Goal: Task Accomplishment & Management: Use online tool/utility

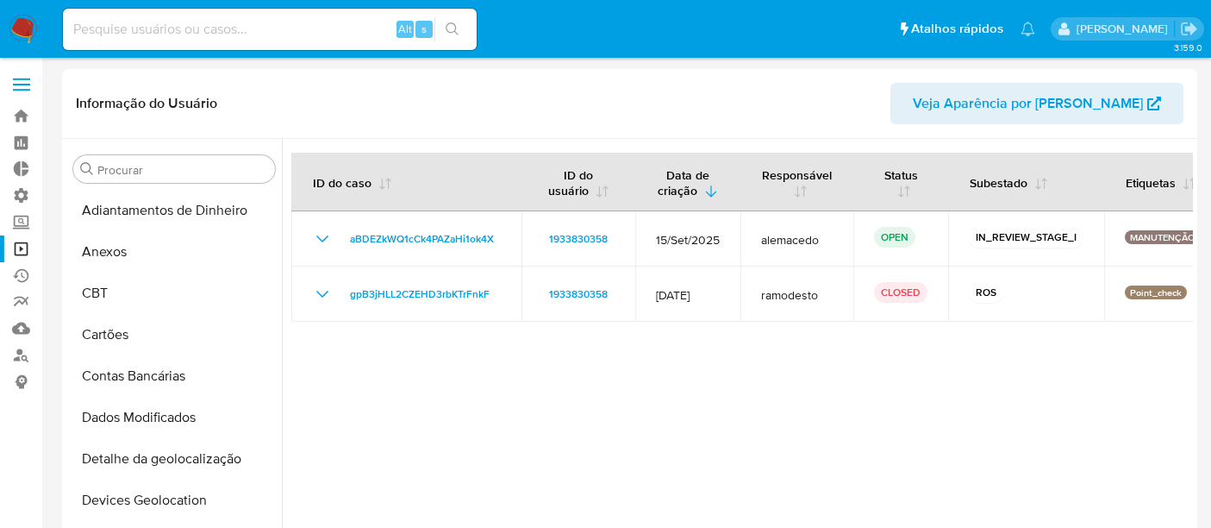
select select "10"
drag, startPoint x: 0, startPoint y: 0, endPoint x: 122, endPoint y: 28, distance: 125.5
click at [122, 28] on input at bounding box center [270, 29] width 414 height 22
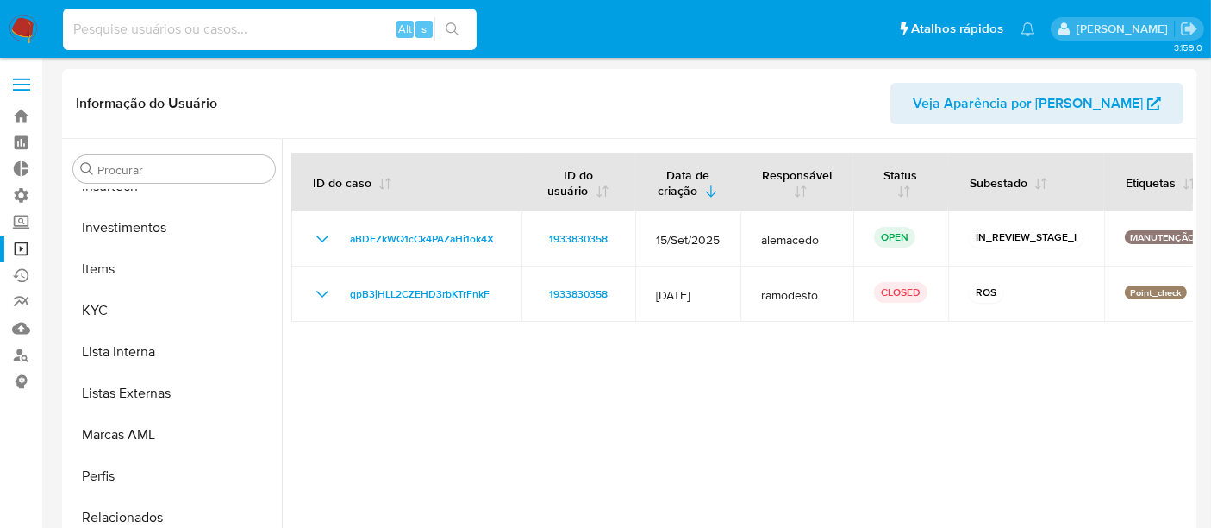
paste input "2084509736"
type input "2084509736"
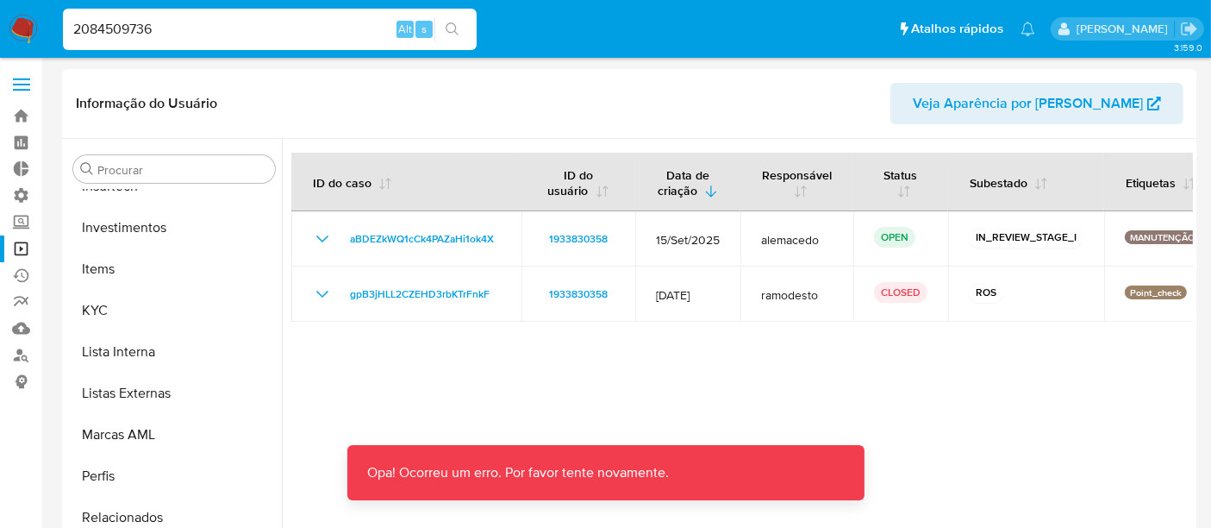
click at [207, 21] on input "2084509736" at bounding box center [270, 29] width 414 height 22
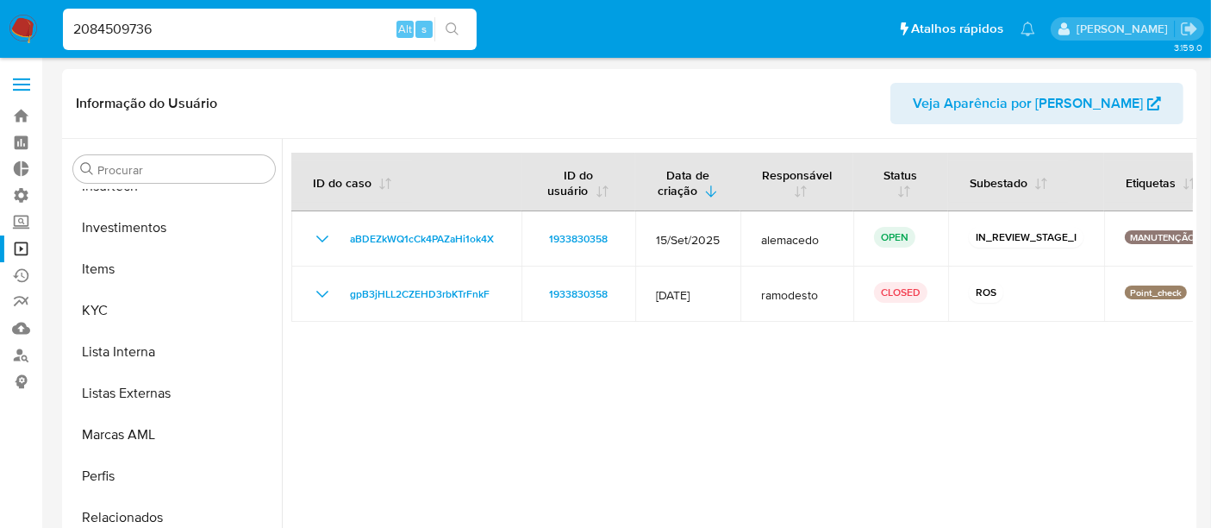
click at [75, 35] on input "2084509736" at bounding box center [270, 29] width 414 height 22
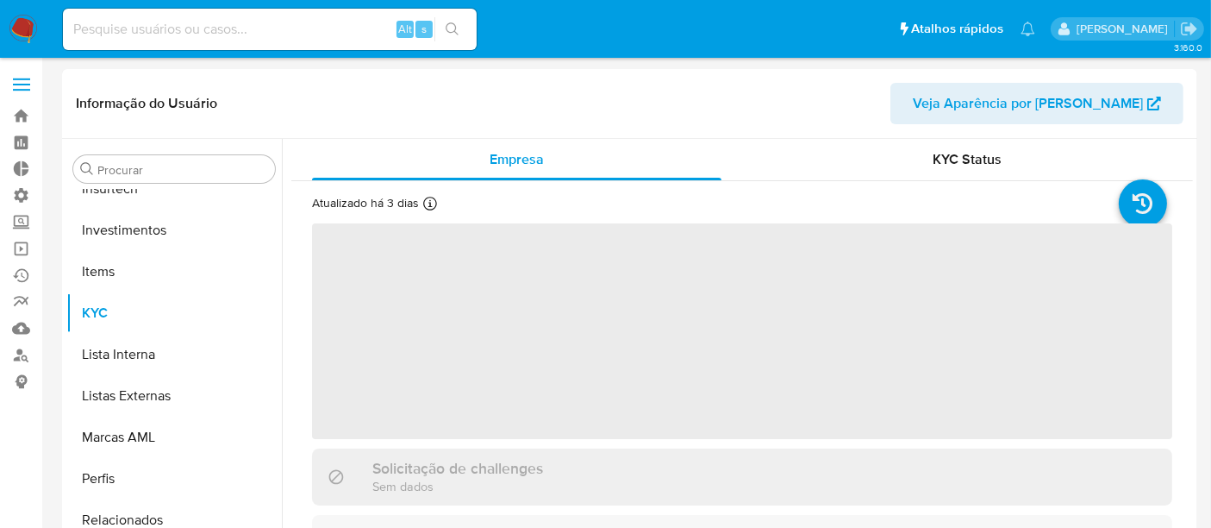
scroll to position [810, 0]
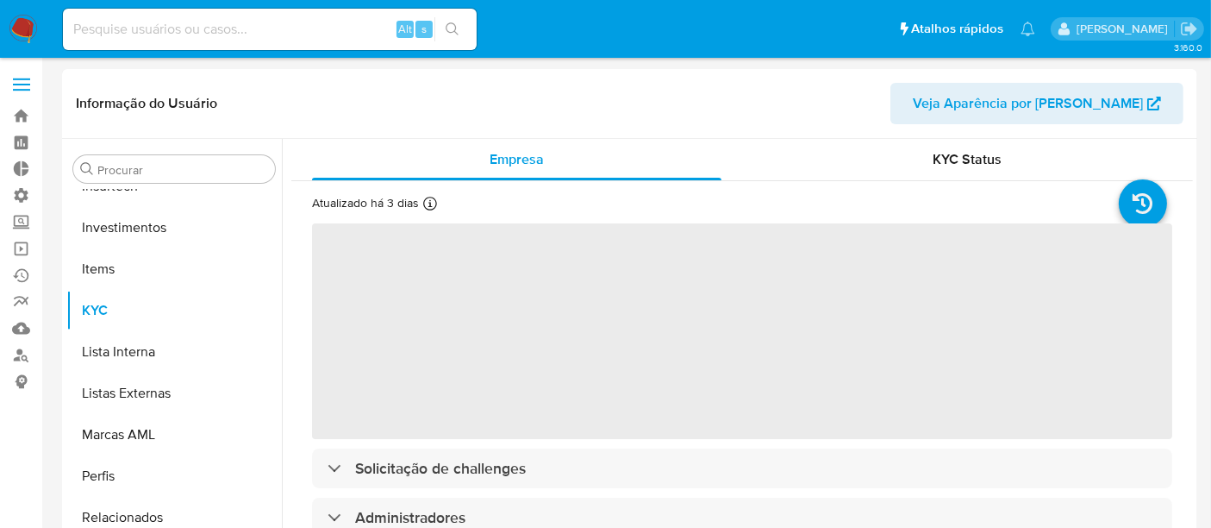
select select "10"
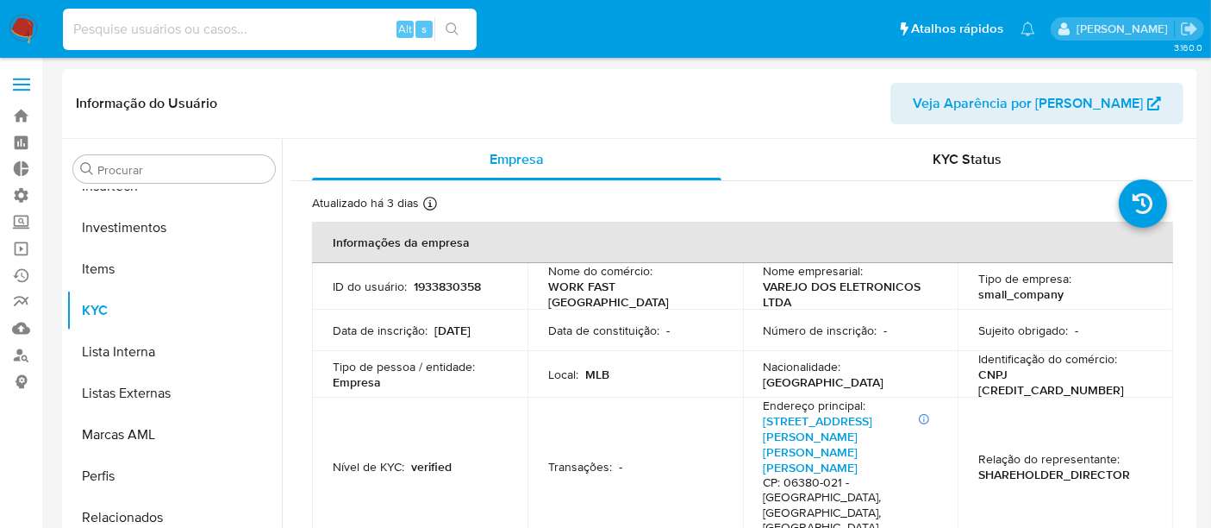
click at [98, 32] on input at bounding box center [270, 29] width 414 height 22
paste input "2084509736"
type input "2084509736"
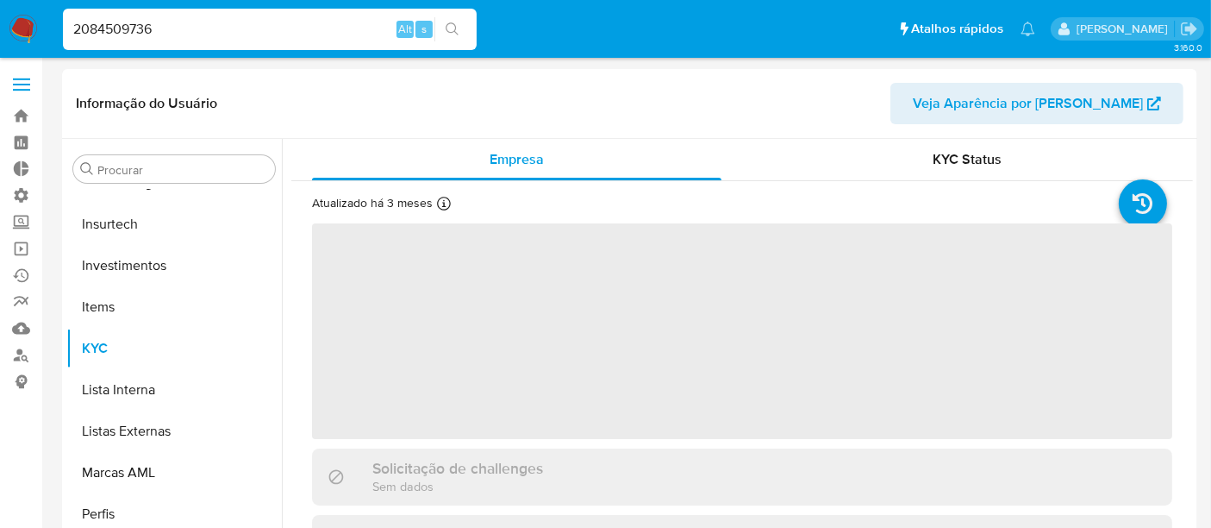
scroll to position [810, 0]
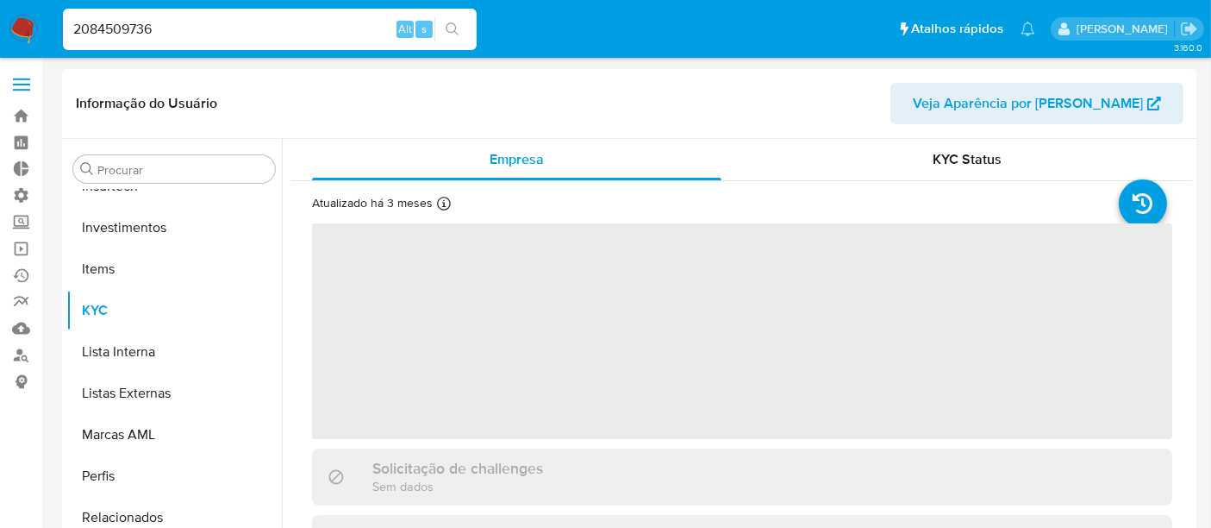
select select "10"
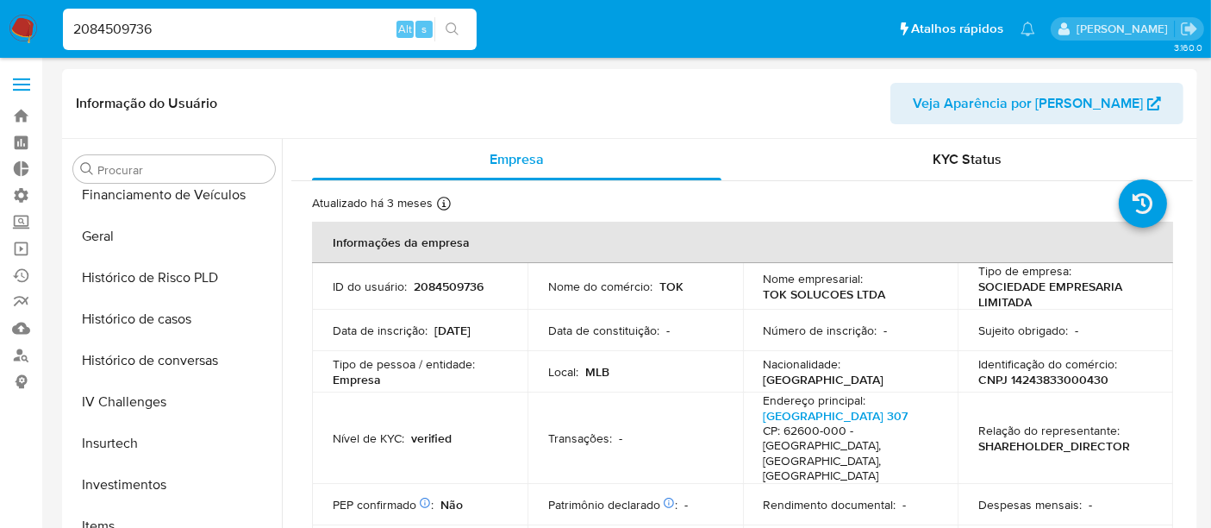
scroll to position [523, 0]
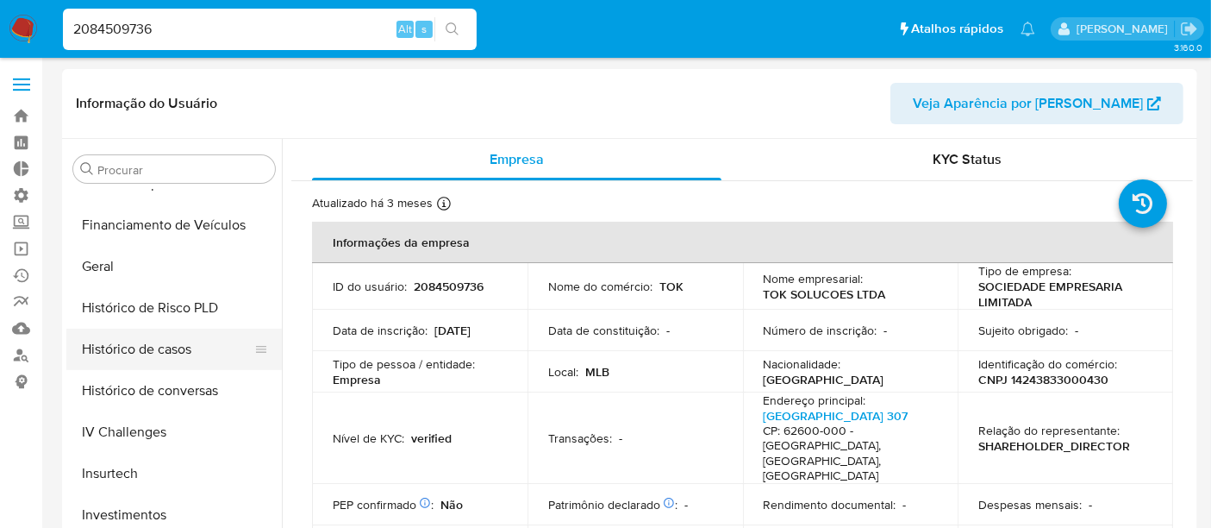
click at [158, 351] on button "Histórico de casos" at bounding box center [167, 348] width 202 height 41
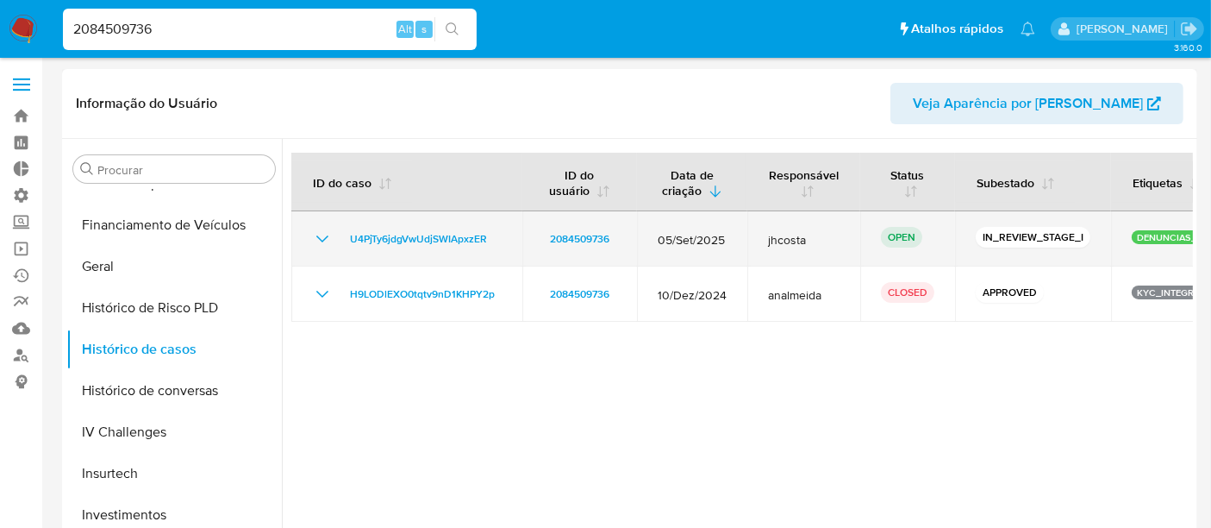
click at [325, 239] on icon "Mostrar/Ocultar" at bounding box center [322, 238] width 21 height 21
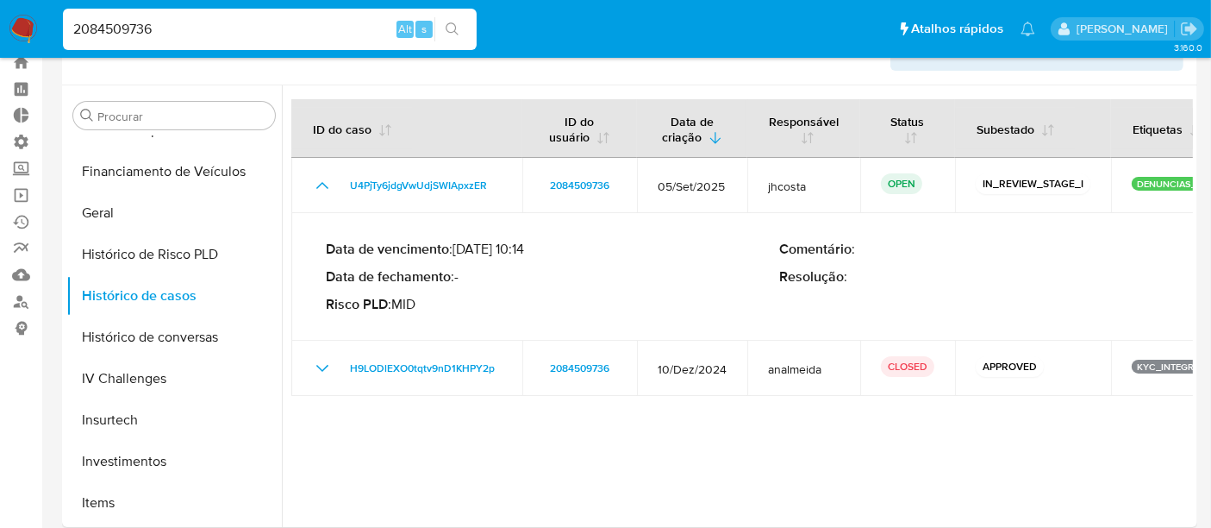
scroll to position [0, 0]
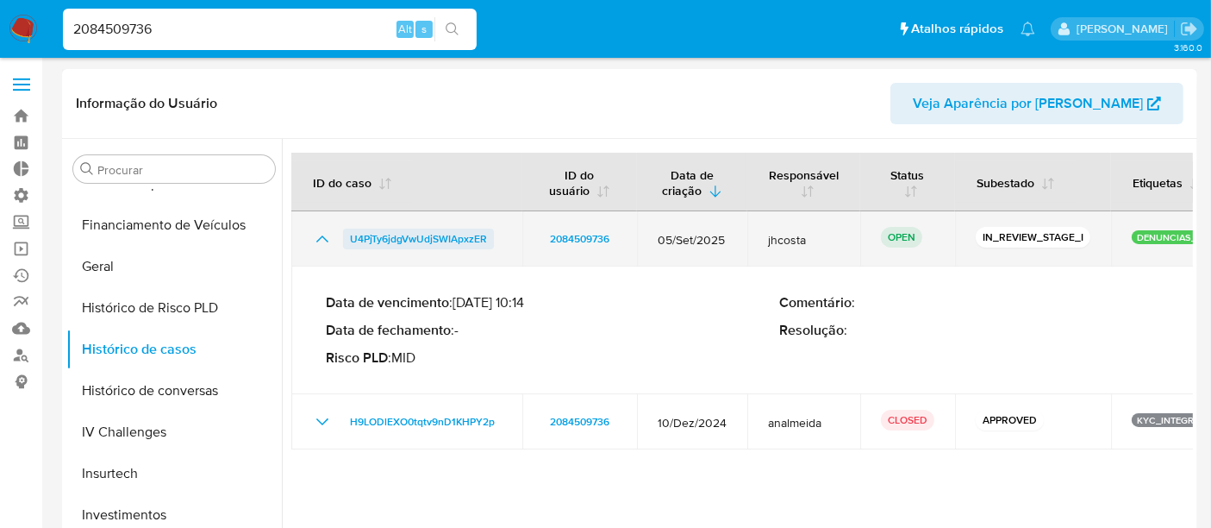
click at [366, 240] on span "U4PjTy6jdgVwUdjSWIApxzER" at bounding box center [418, 238] width 137 height 21
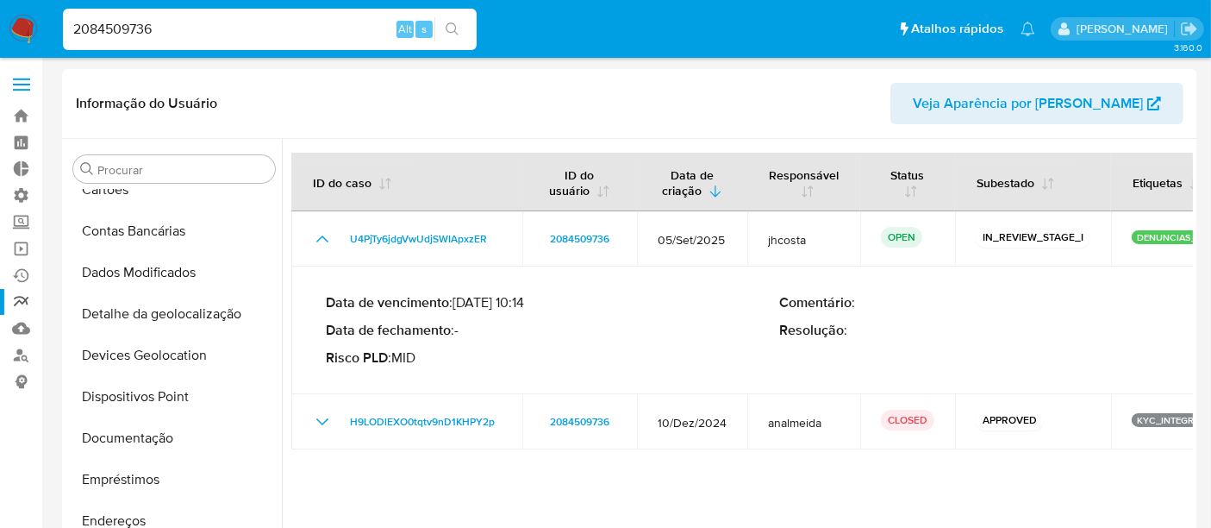
scroll to position [140, 0]
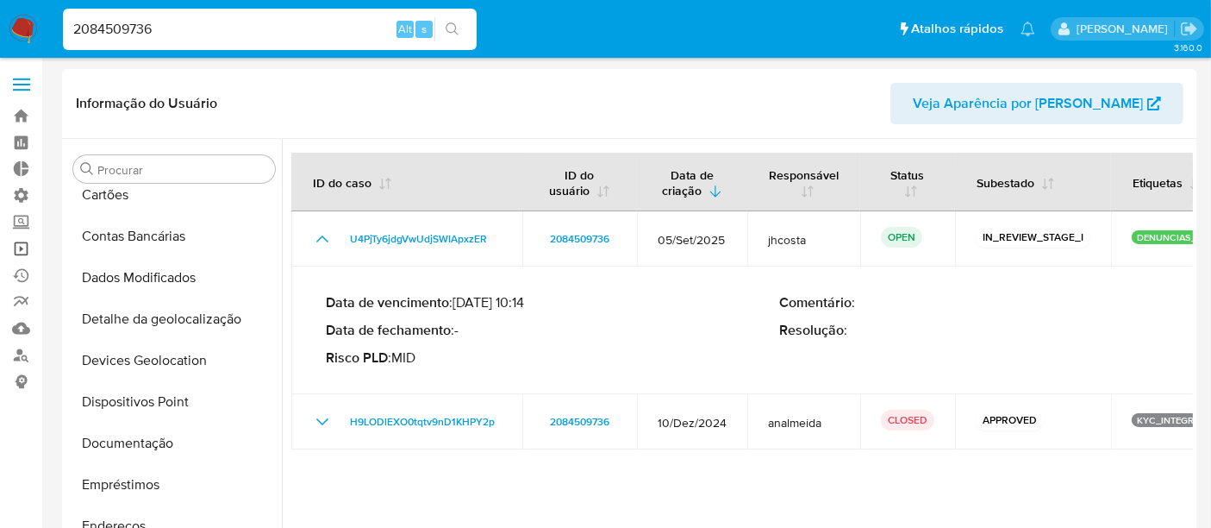
click at [27, 252] on link "Operações em massa" at bounding box center [102, 248] width 205 height 27
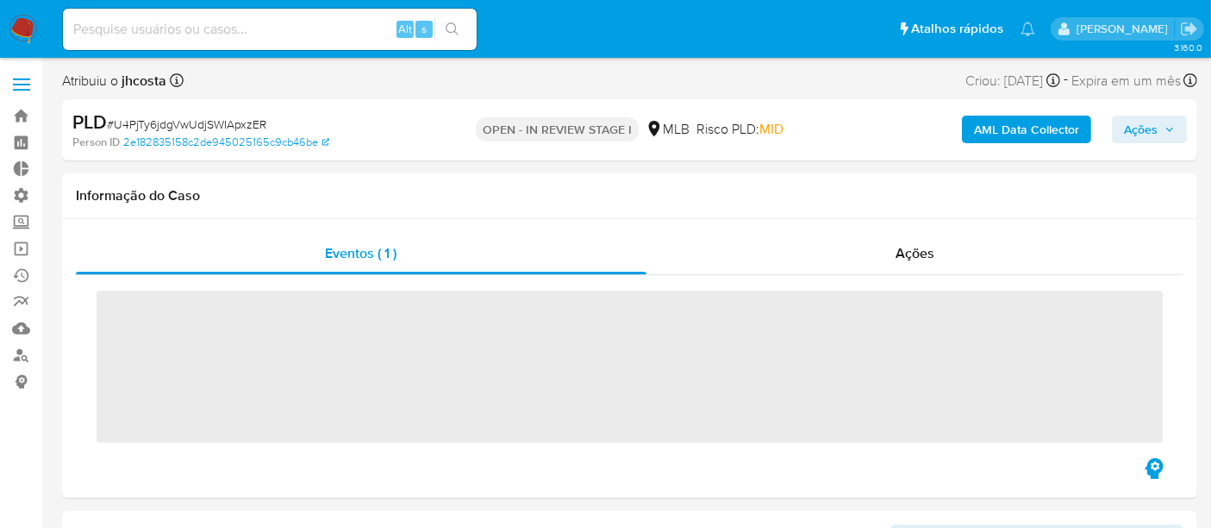
scroll to position [810, 0]
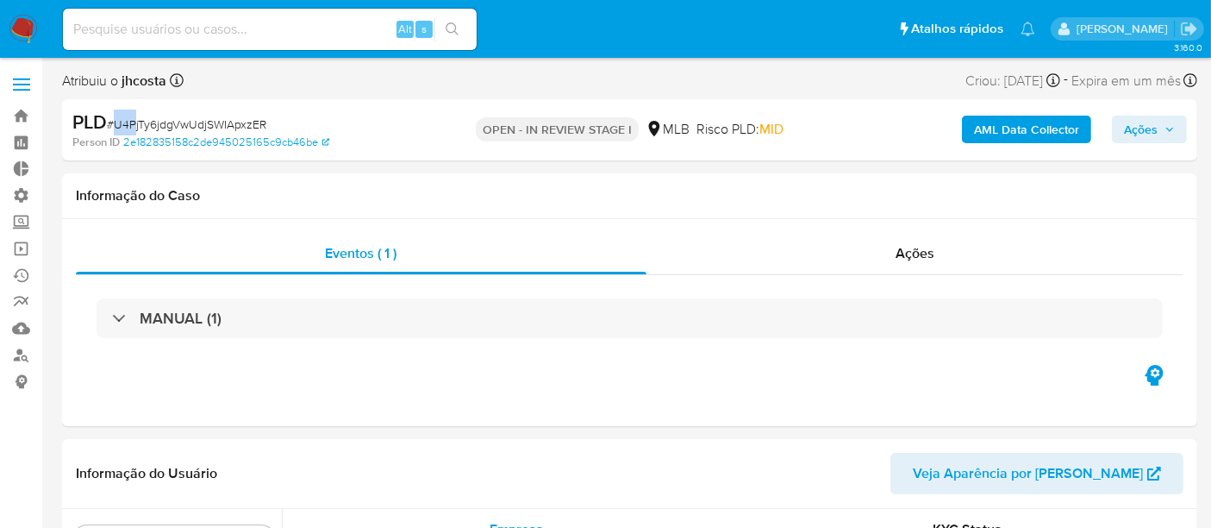
select select "10"
drag, startPoint x: 110, startPoint y: 122, endPoint x: 271, endPoint y: 128, distance: 160.5
click at [271, 128] on div "PLD # U4PjTy6jdgVwUdjSWIApxzER" at bounding box center [255, 122] width 366 height 26
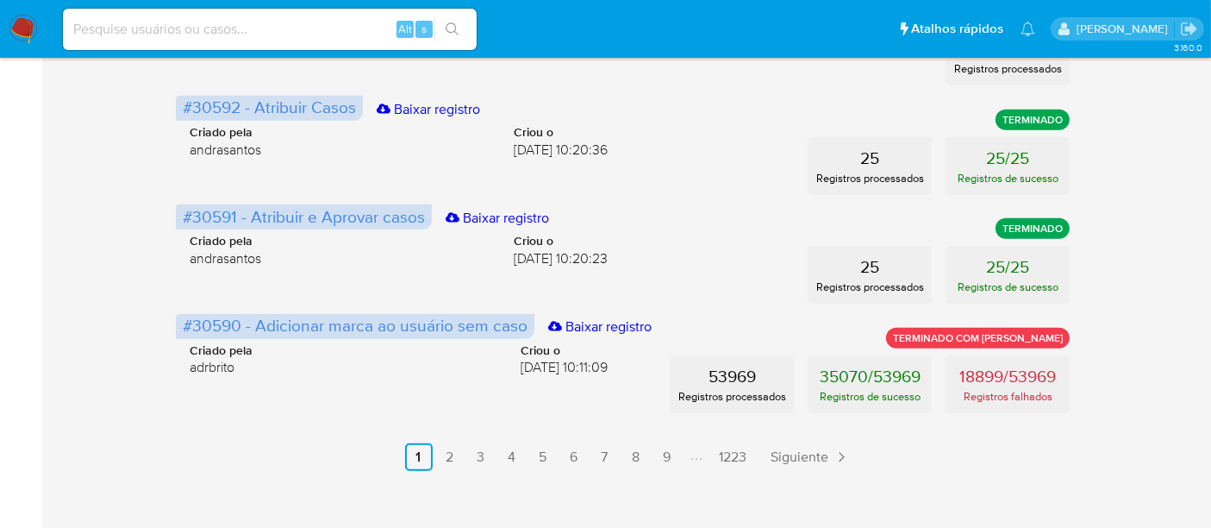
scroll to position [1005, 0]
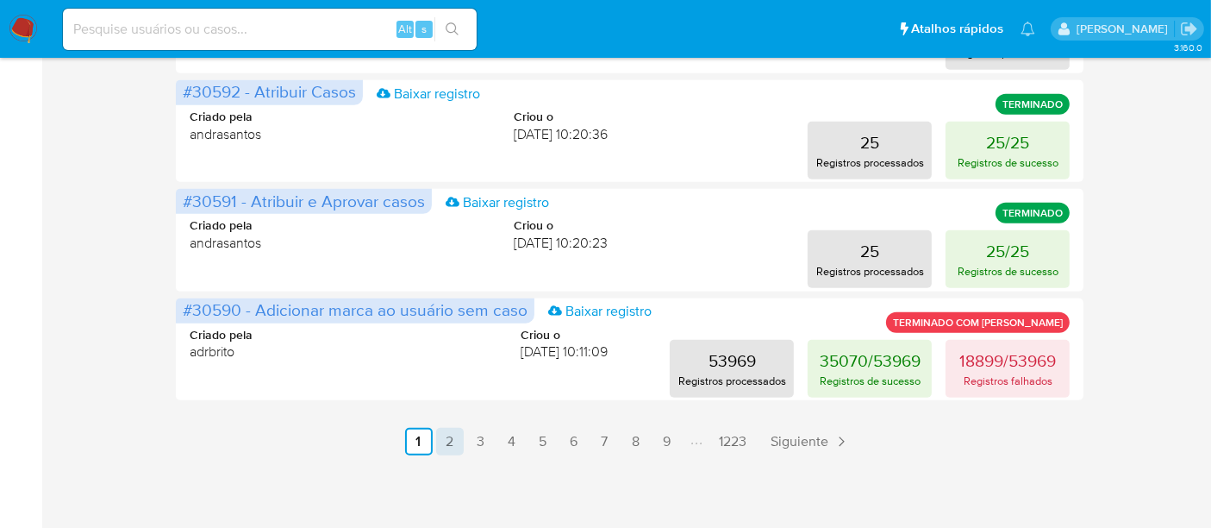
click at [456, 447] on link "2" at bounding box center [450, 442] width 28 height 28
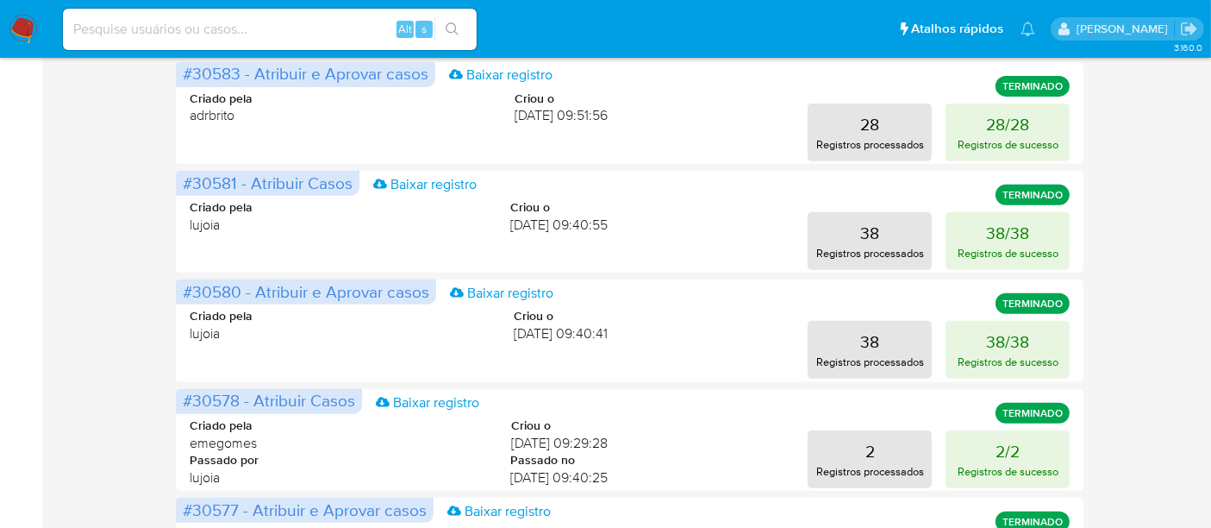
scroll to position [958, 0]
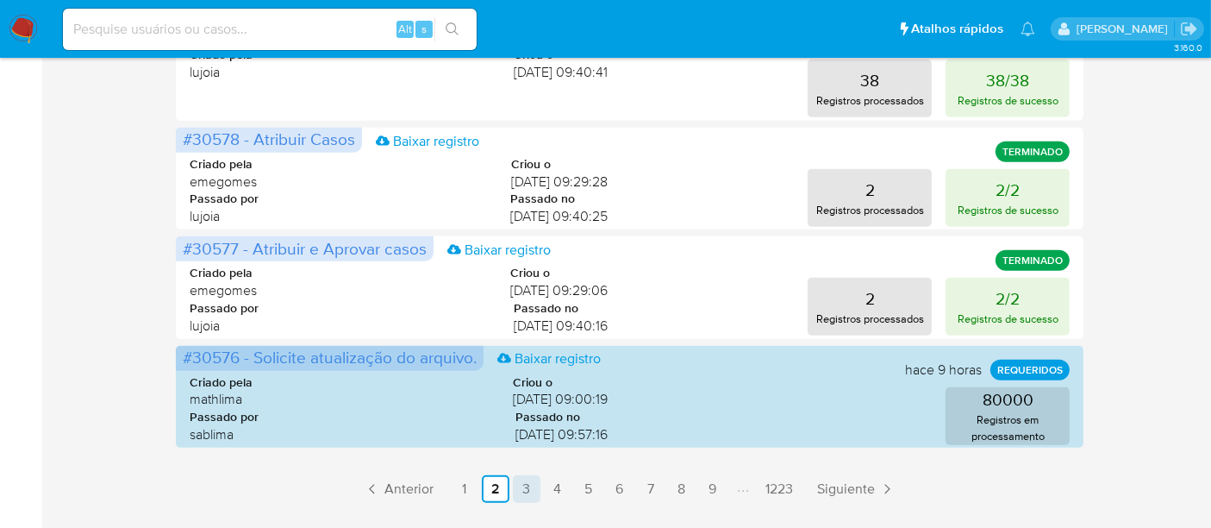
click at [526, 488] on link "3" at bounding box center [527, 489] width 28 height 28
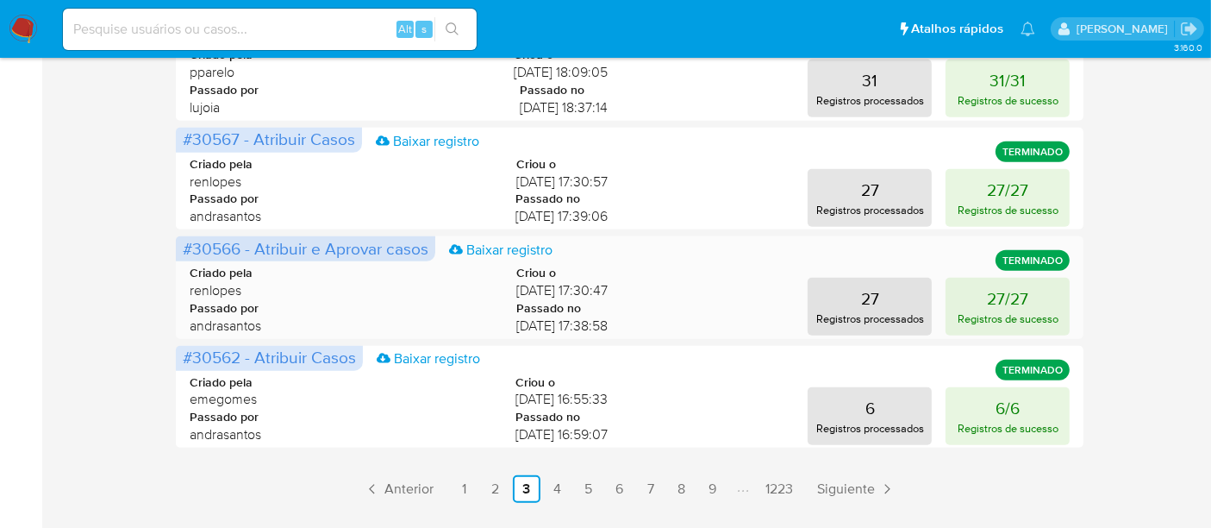
scroll to position [1005, 0]
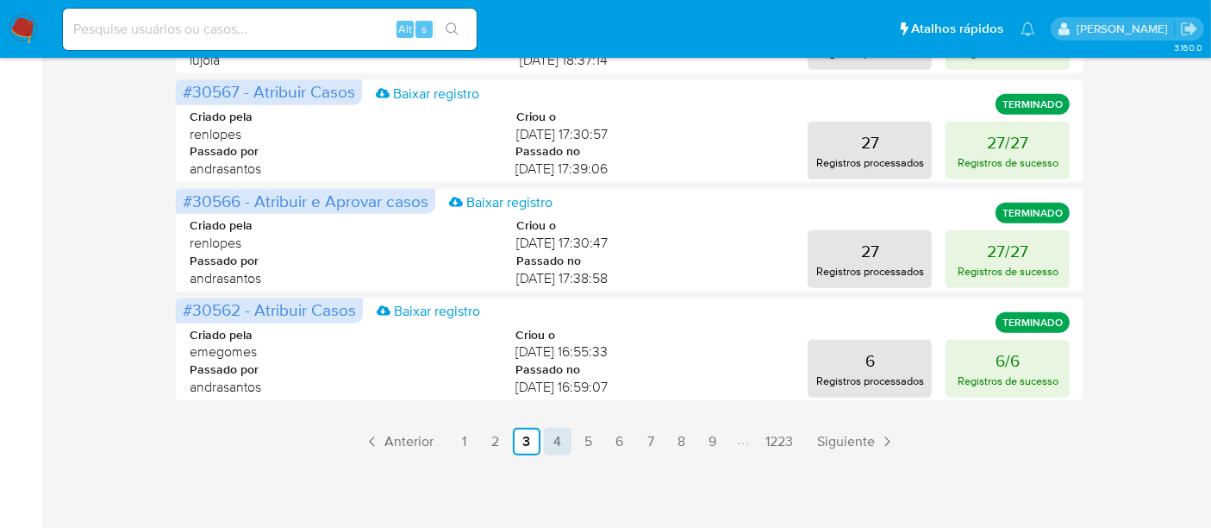
click at [552, 442] on link "4" at bounding box center [558, 442] width 28 height 28
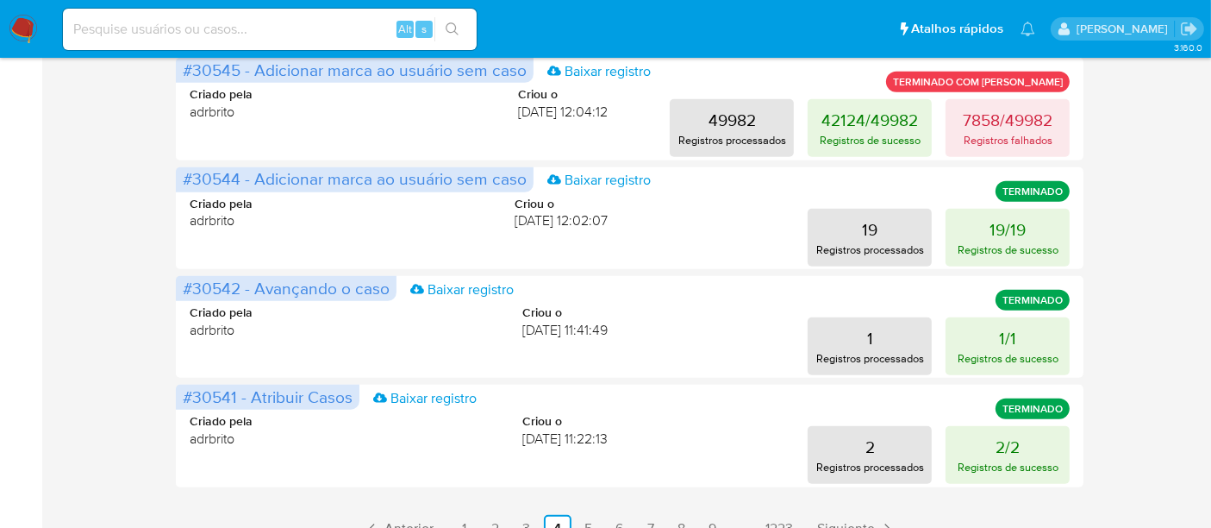
scroll to position [958, 0]
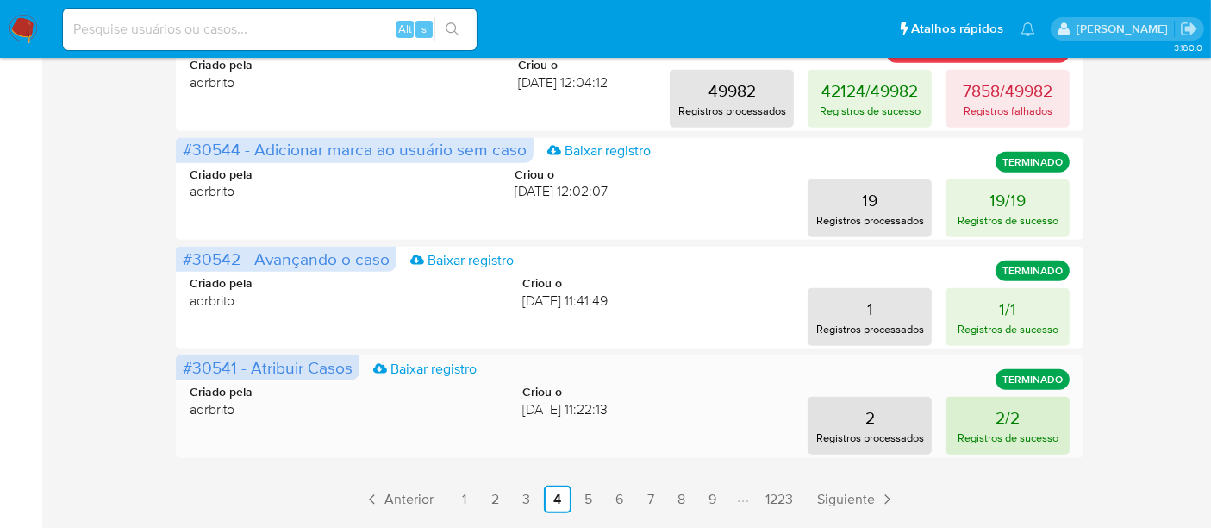
click at [1000, 420] on p "2/2" at bounding box center [1008, 417] width 24 height 24
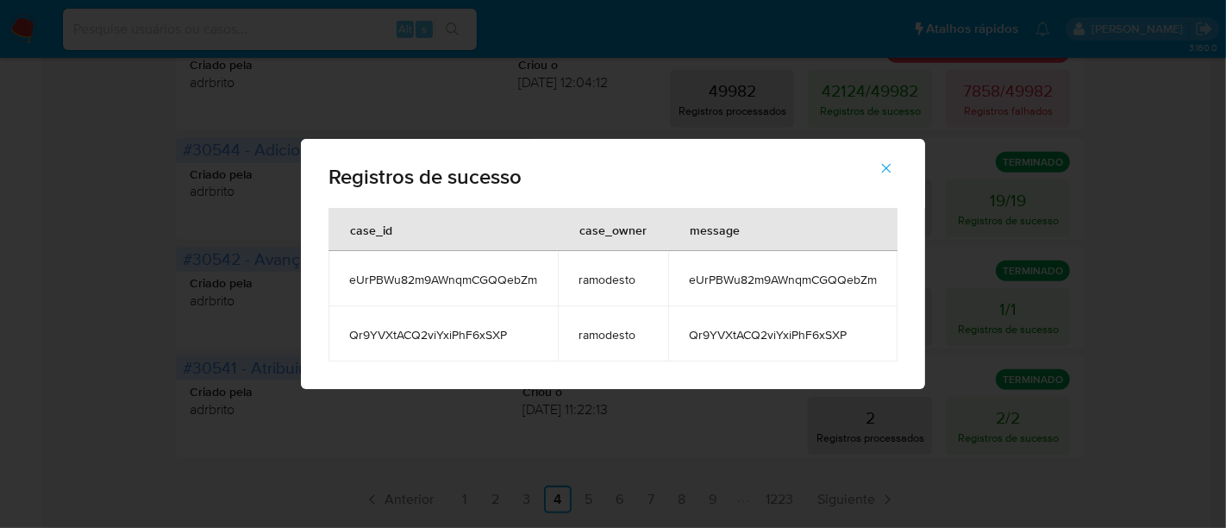
click at [884, 162] on icon "button" at bounding box center [887, 168] width 16 height 16
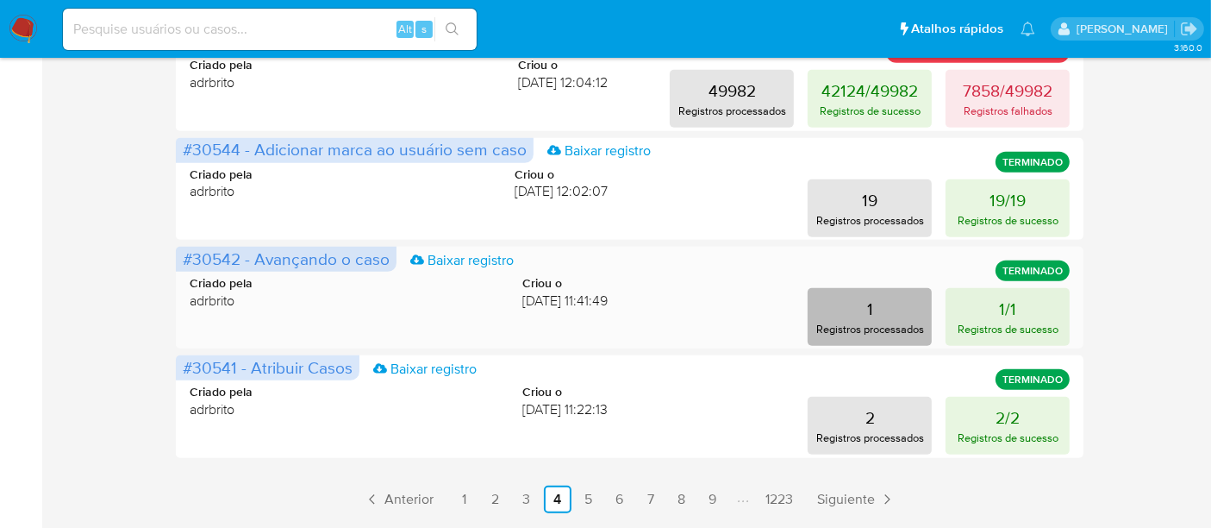
click at [886, 317] on button "1 Registros processados" at bounding box center [870, 317] width 124 height 58
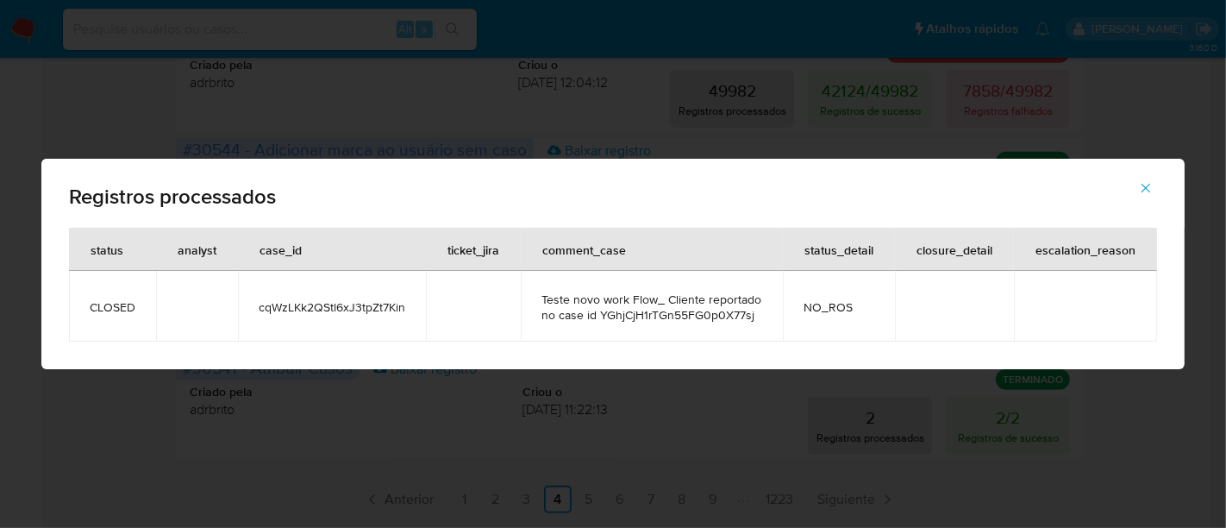
click at [1145, 188] on icon "button" at bounding box center [1146, 188] width 16 height 16
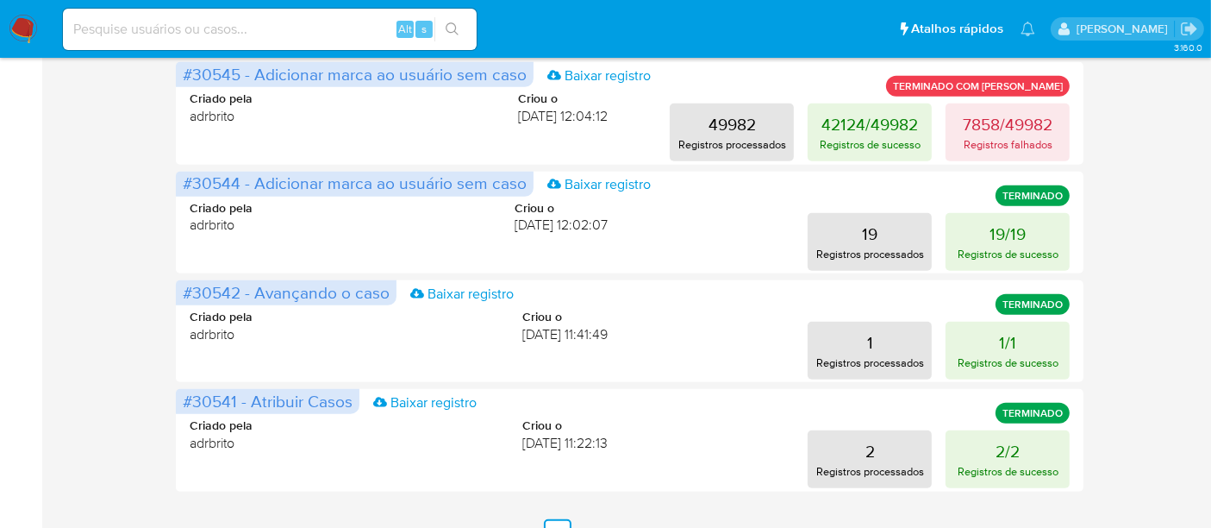
scroll to position [1015, 0]
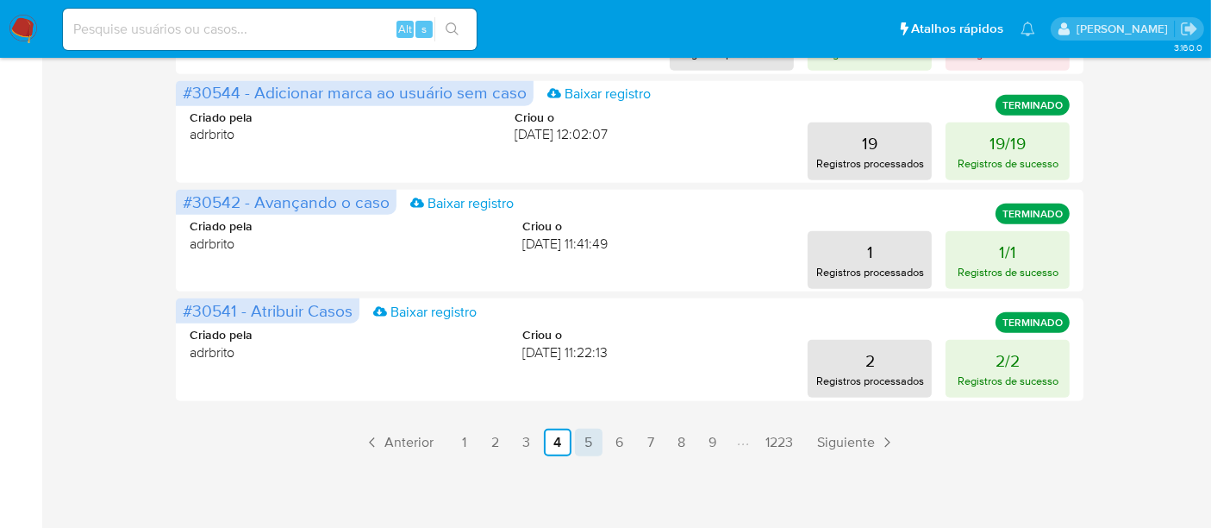
click at [584, 440] on link "5" at bounding box center [589, 442] width 28 height 28
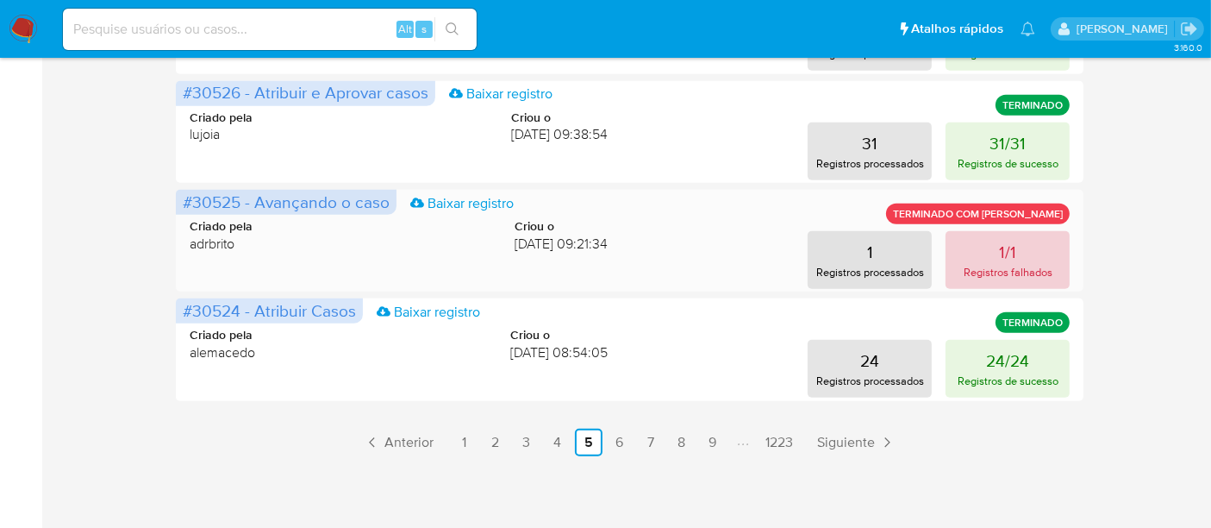
click at [1049, 251] on button "1/1 Registros falhados" at bounding box center [1008, 260] width 124 height 58
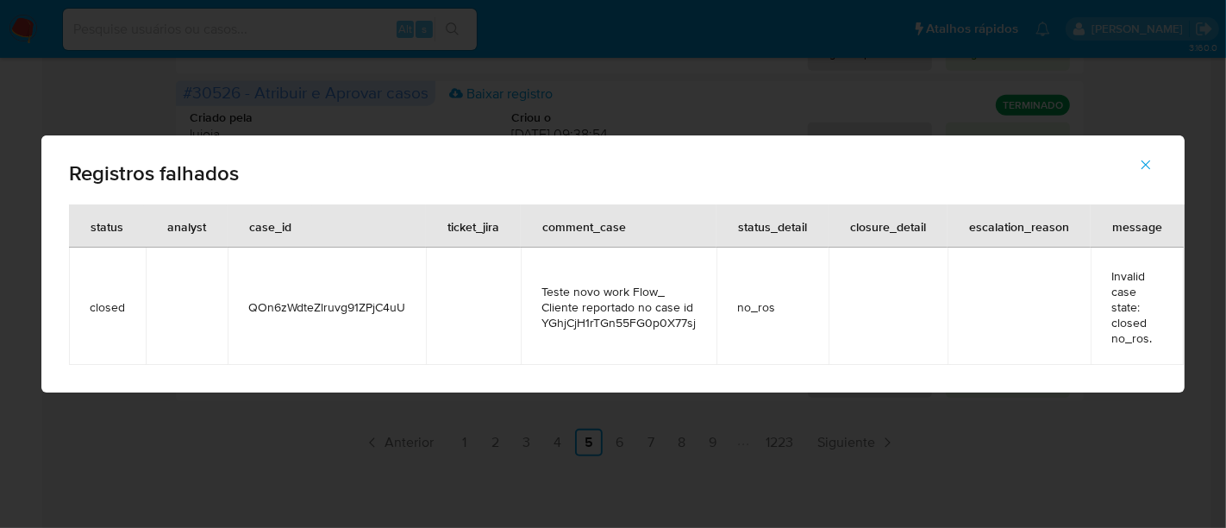
click at [1154, 166] on button "button" at bounding box center [1146, 164] width 60 height 41
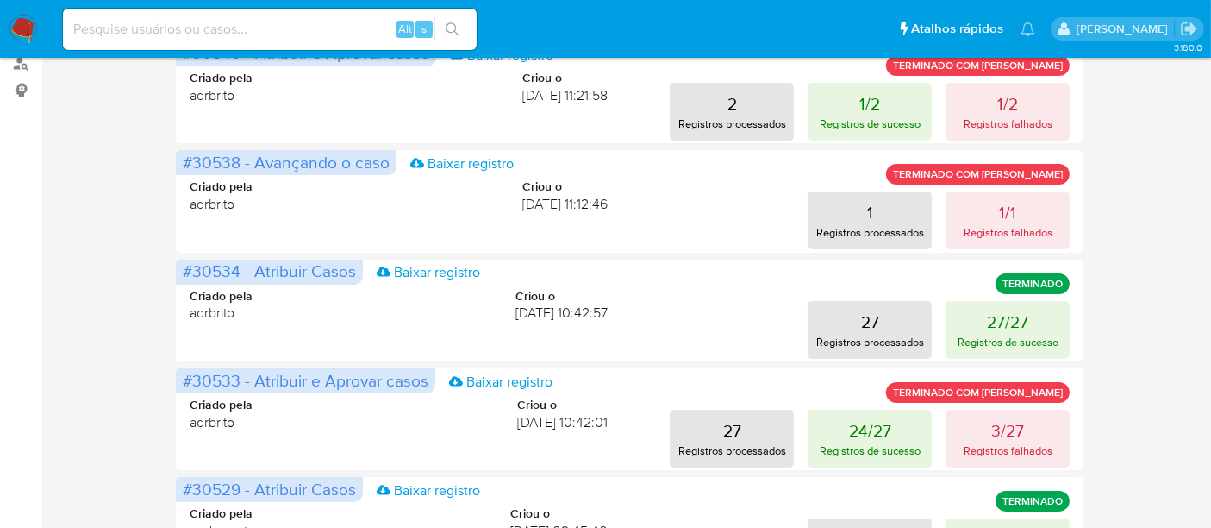
scroll to position [248, 0]
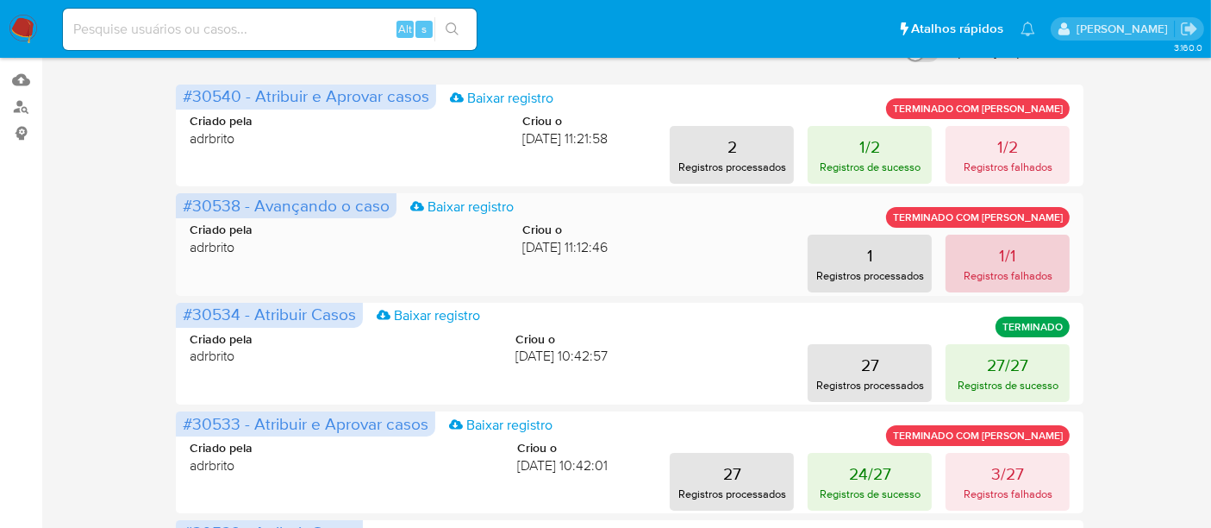
click at [1003, 268] on p "Registros falhados" at bounding box center [1008, 275] width 89 height 16
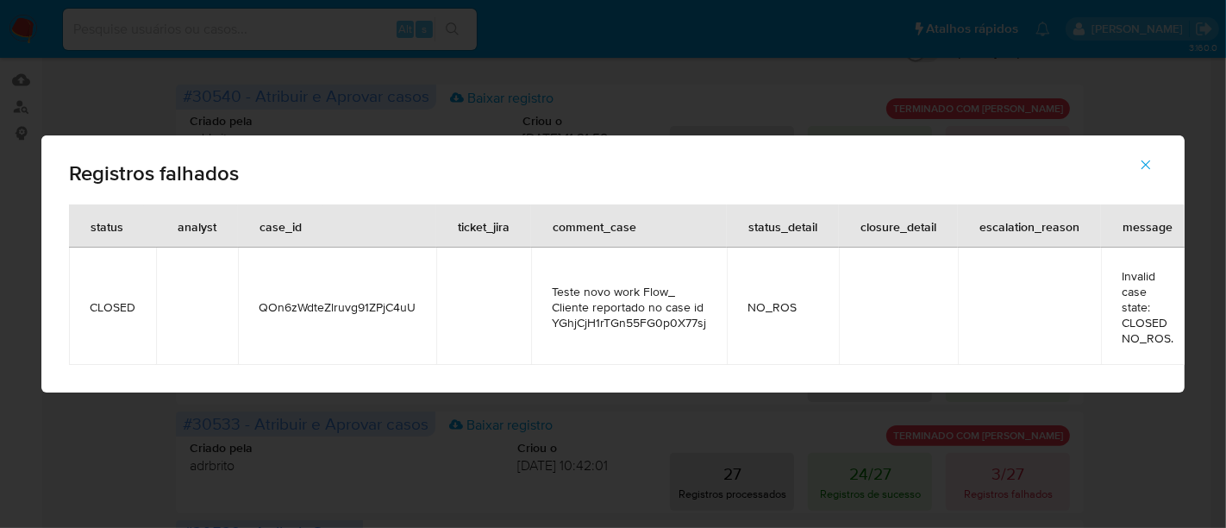
click at [1150, 164] on icon "button" at bounding box center [1146, 165] width 16 height 16
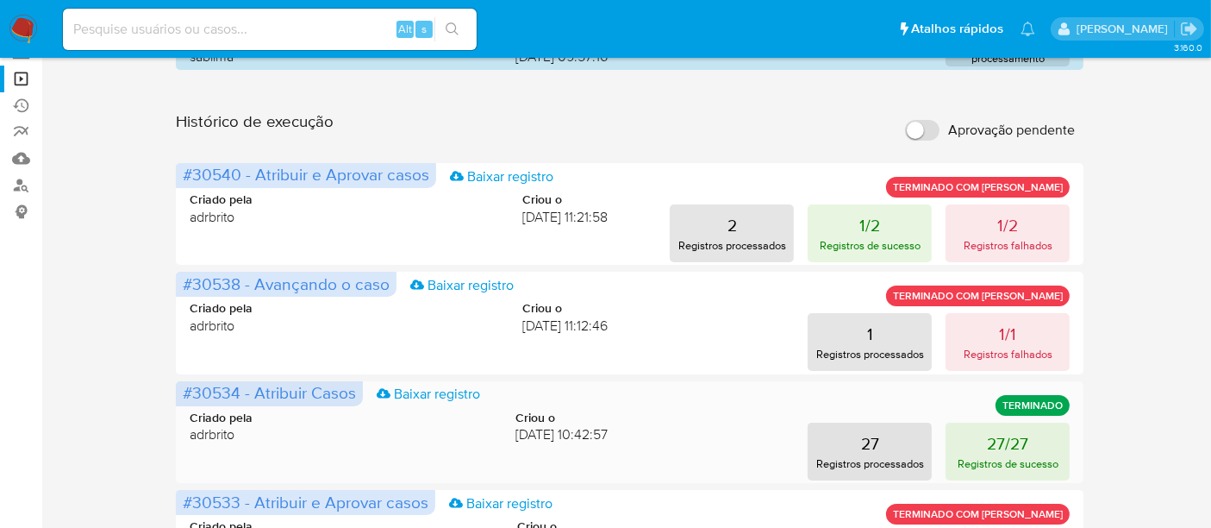
scroll to position [153, 0]
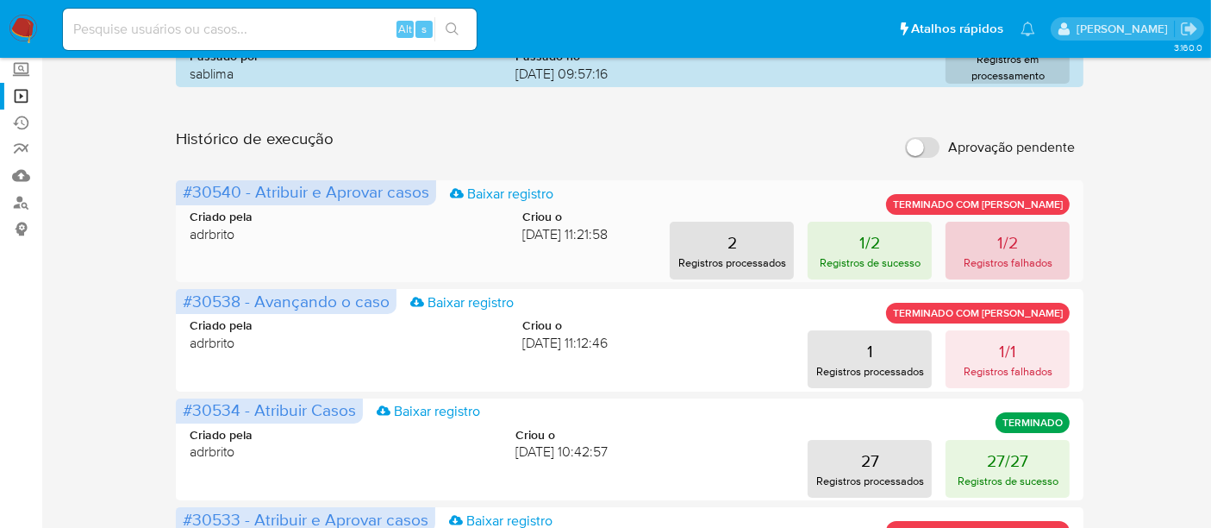
click at [1024, 245] on button "1/2 Registros falhados" at bounding box center [1008, 251] width 124 height 58
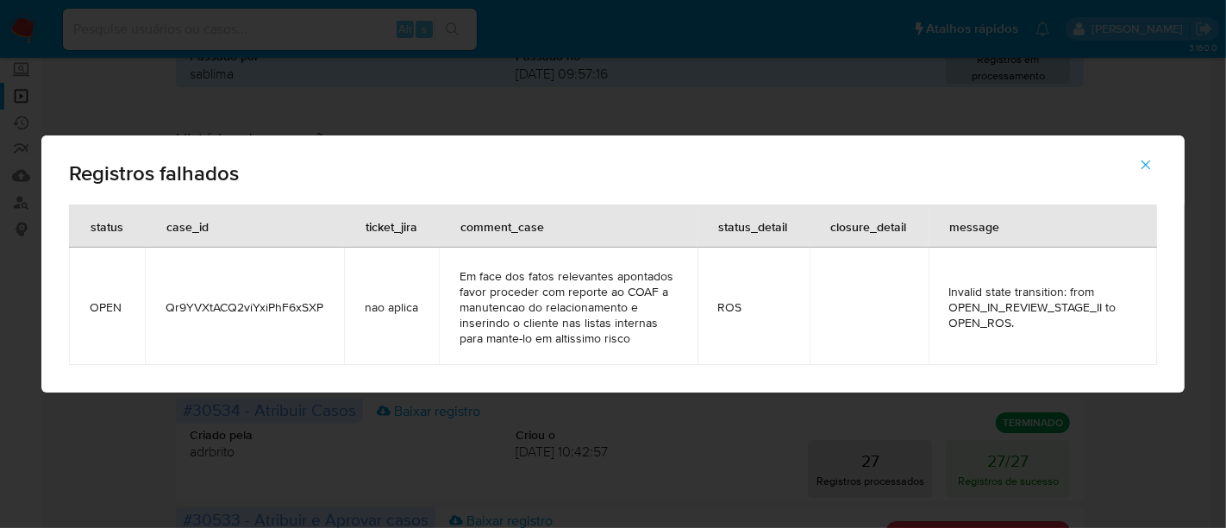
click at [1142, 170] on icon "button" at bounding box center [1146, 165] width 16 height 16
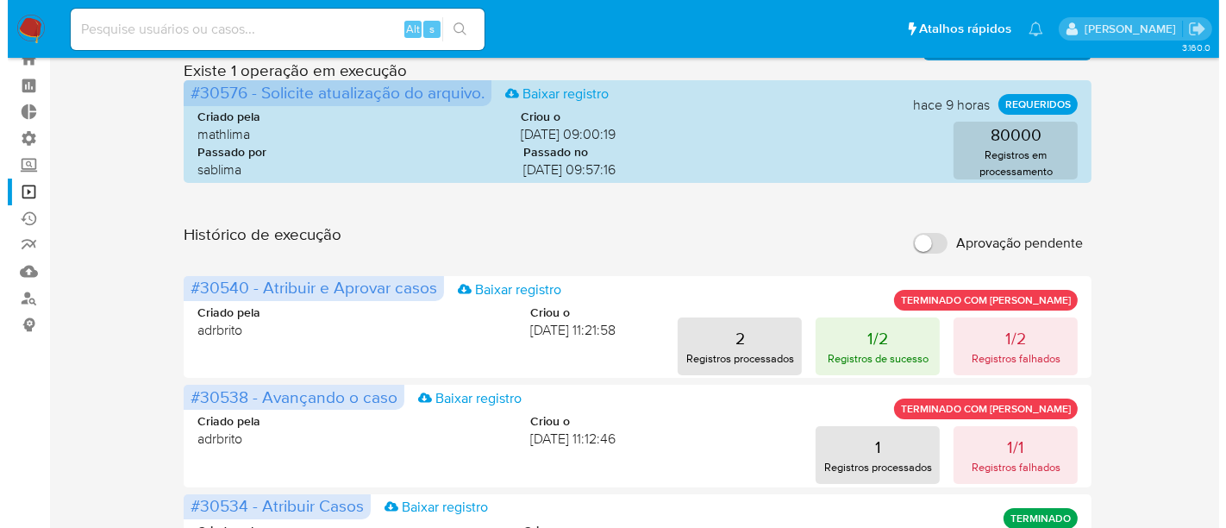
scroll to position [0, 0]
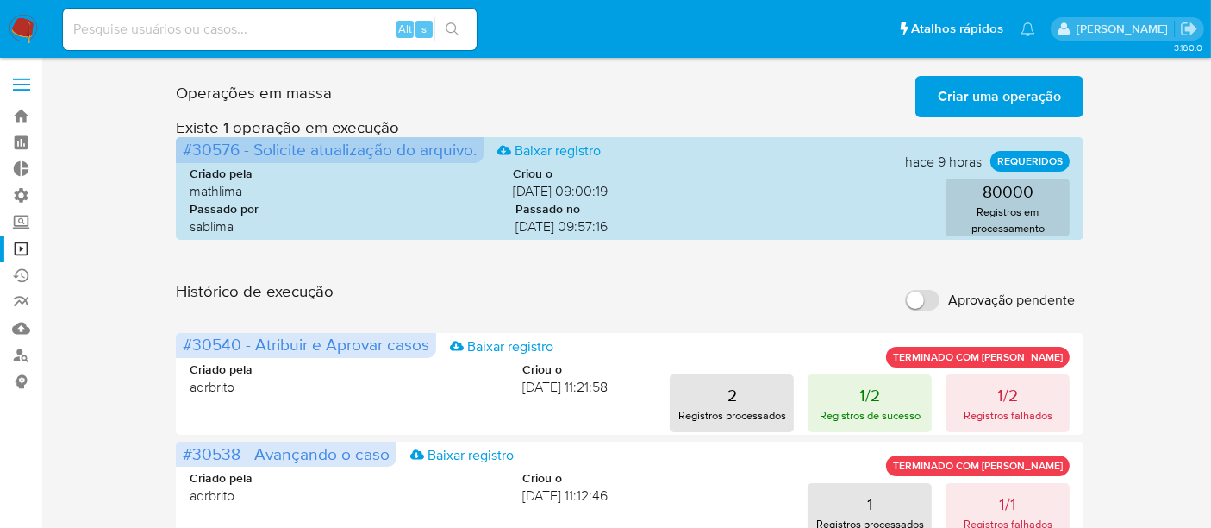
click at [973, 95] on span "Criar uma operação" at bounding box center [999, 97] width 123 height 38
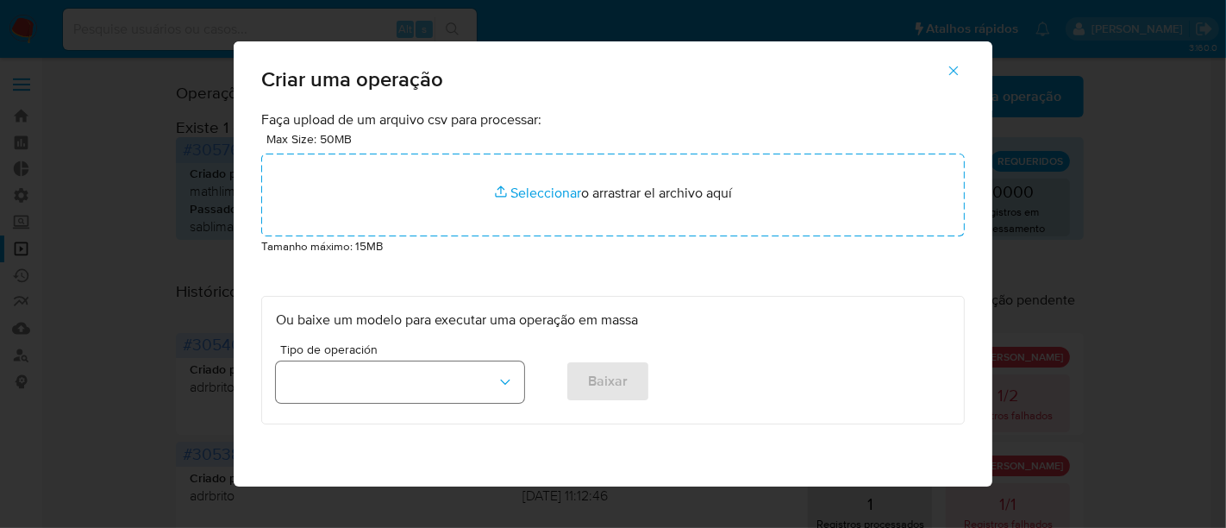
click at [506, 390] on button "button" at bounding box center [400, 381] width 248 height 41
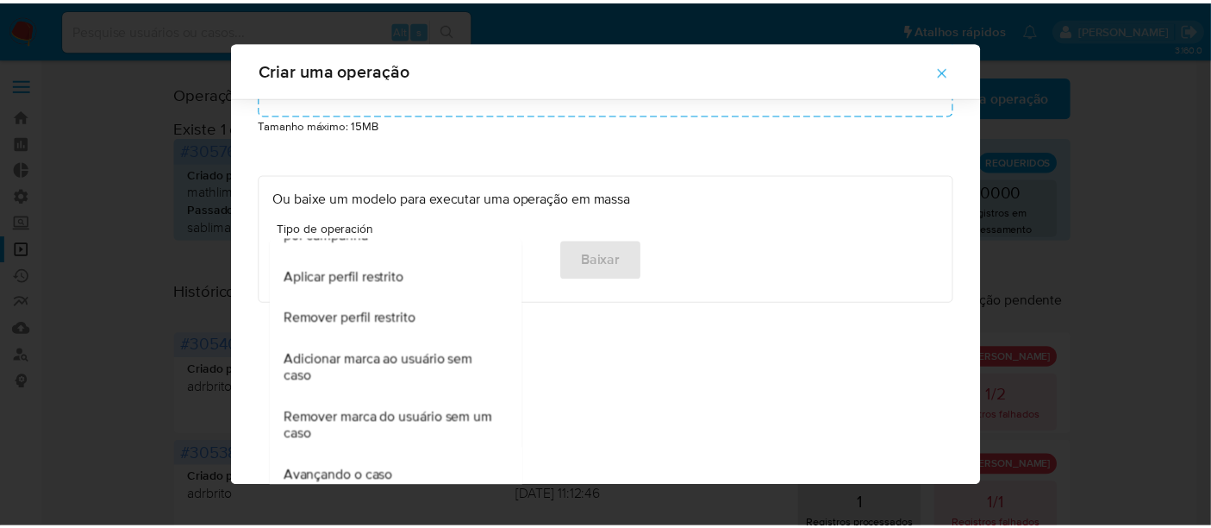
scroll to position [120, 0]
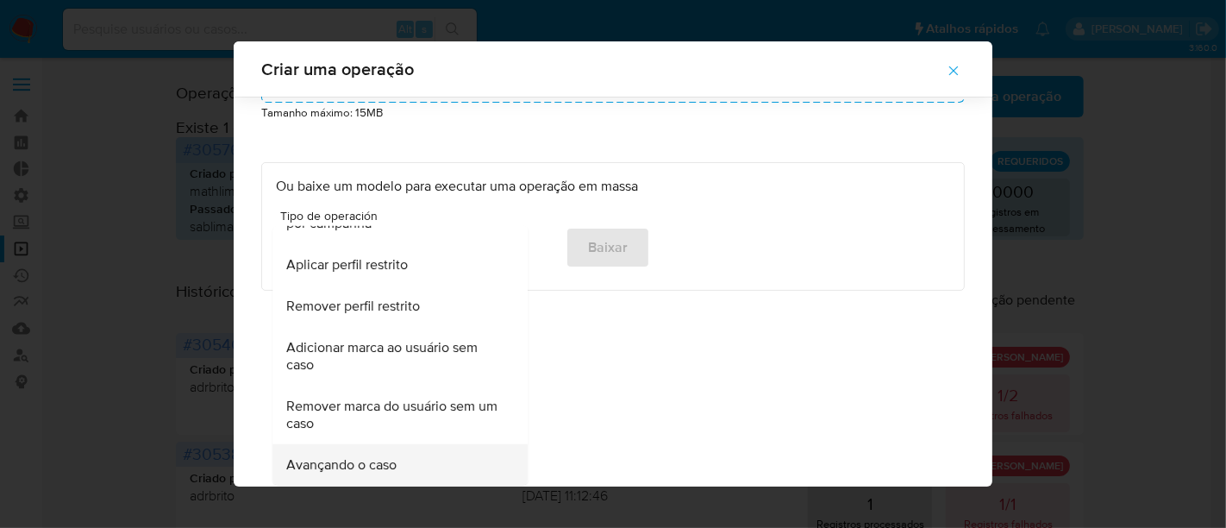
click at [332, 472] on span "Avançando o caso" at bounding box center [341, 464] width 110 height 17
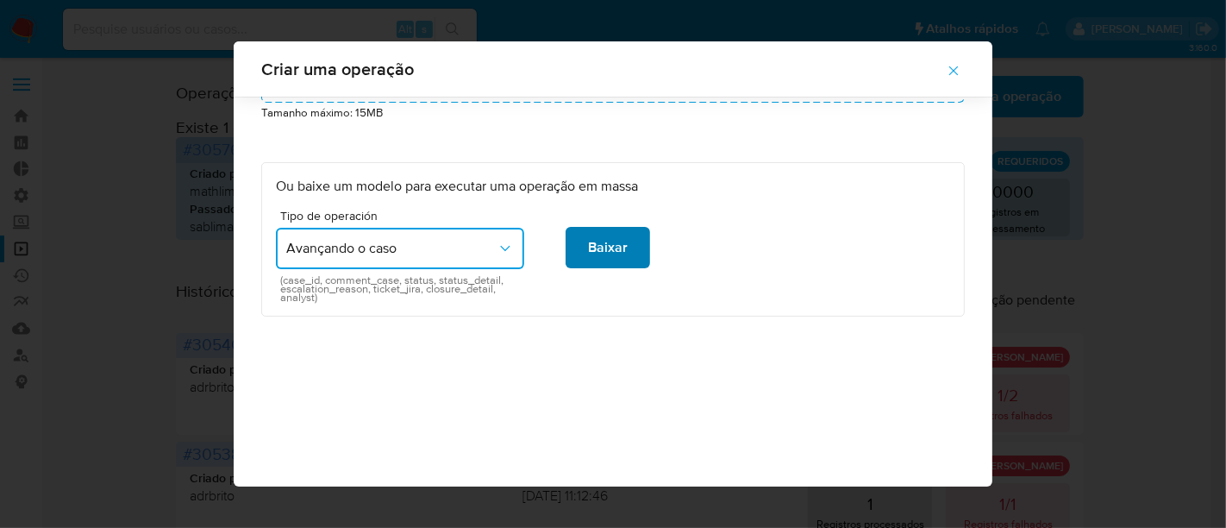
click at [624, 241] on button "Baixar" at bounding box center [608, 247] width 84 height 41
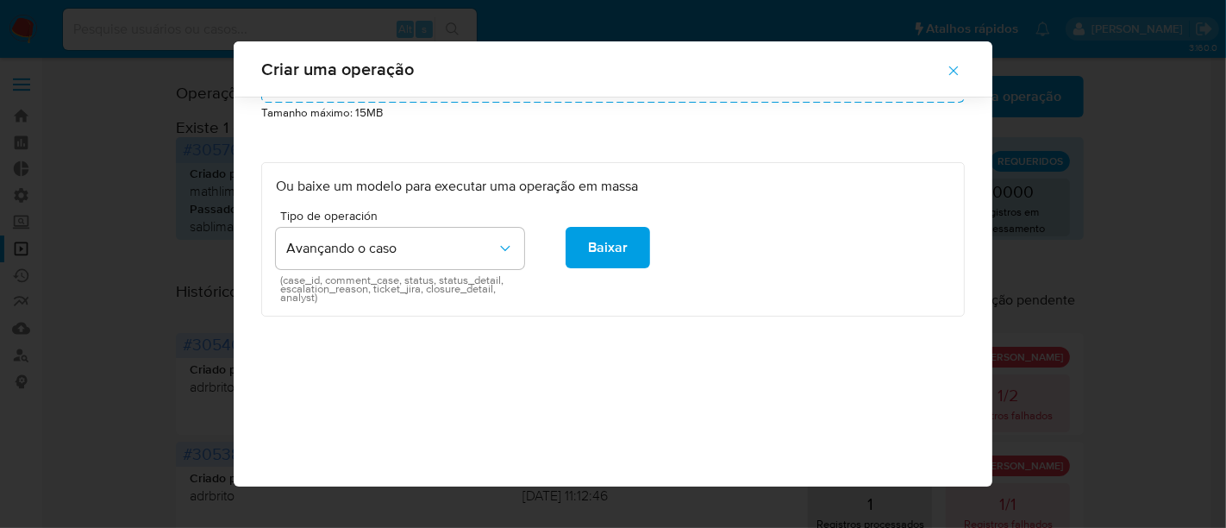
click at [961, 70] on icon "button" at bounding box center [954, 71] width 16 height 16
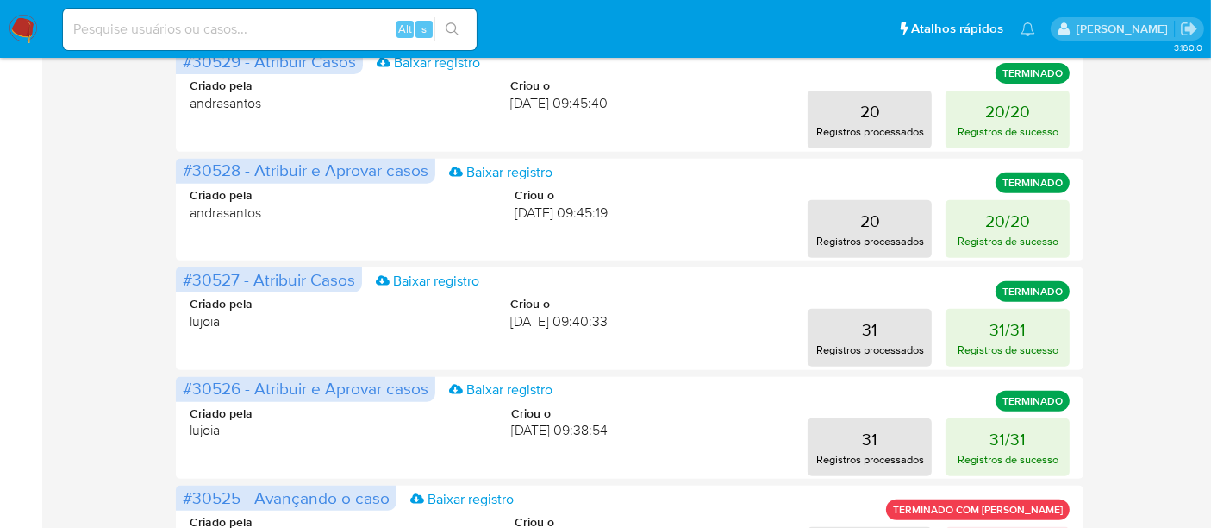
scroll to position [1015, 0]
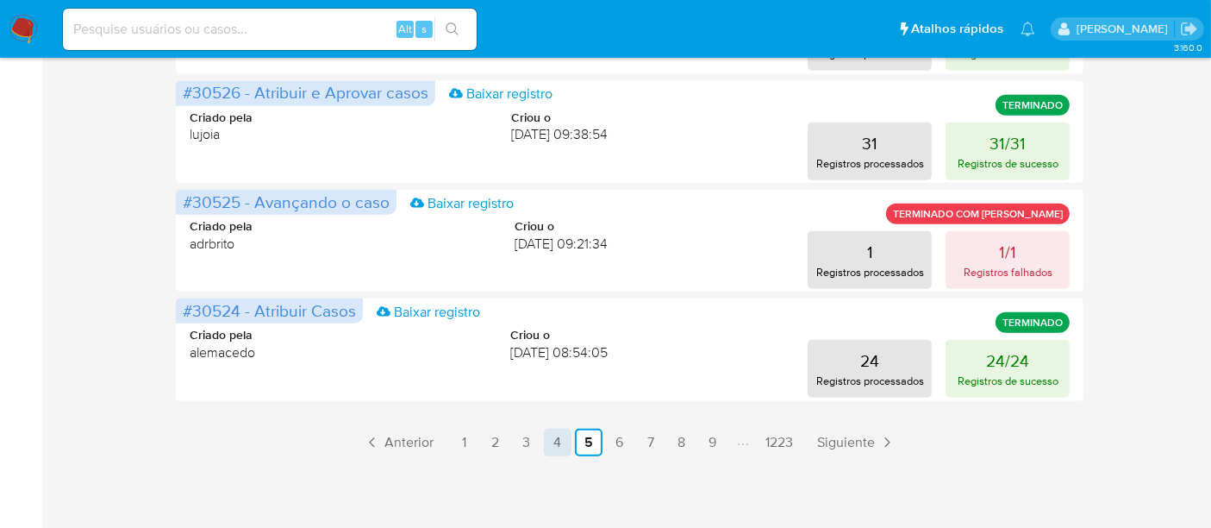
click at [561, 440] on link "4" at bounding box center [558, 442] width 28 height 28
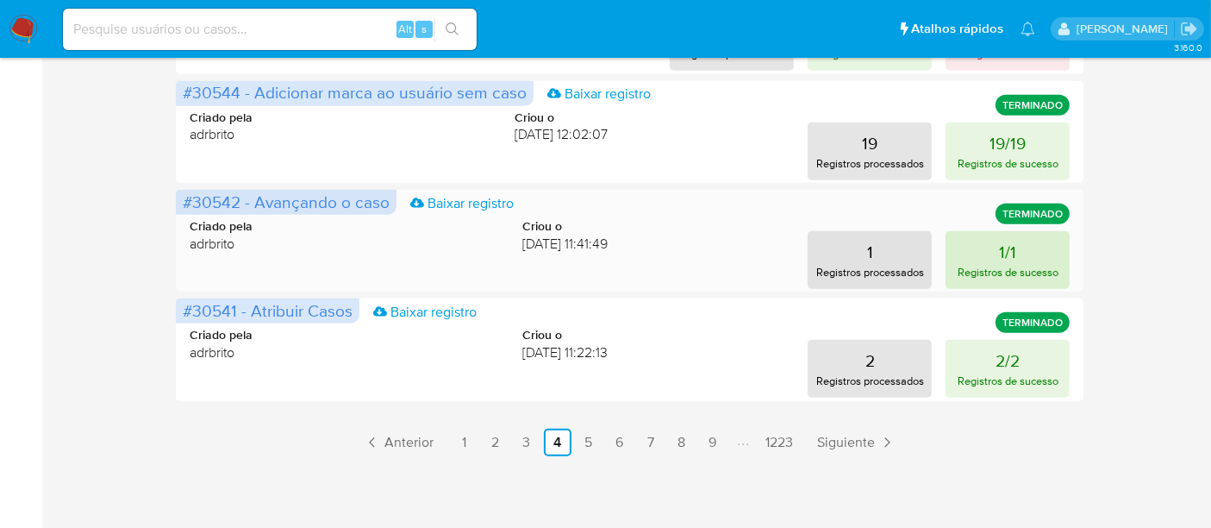
click at [1022, 264] on p "Registros de sucesso" at bounding box center [1008, 272] width 101 height 16
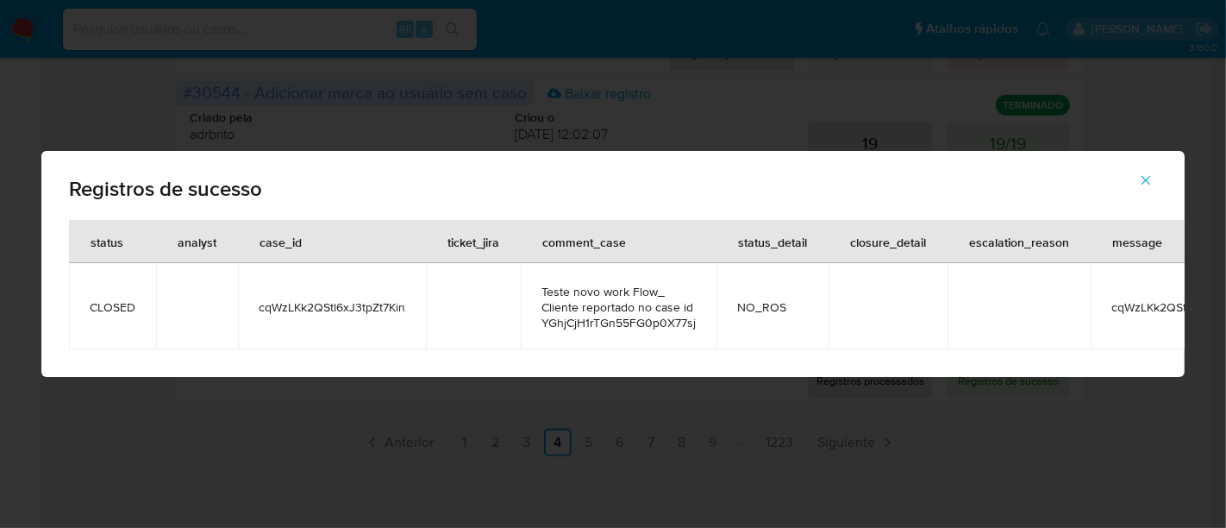
click at [1157, 184] on button "button" at bounding box center [1146, 179] width 60 height 41
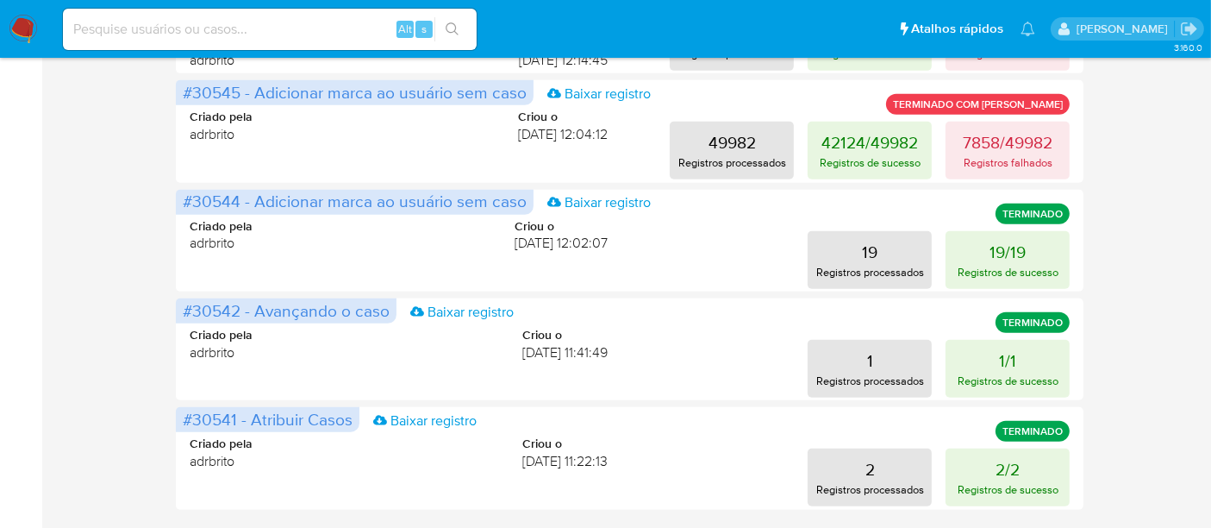
scroll to position [823, 0]
